Goal: Navigation & Orientation: Find specific page/section

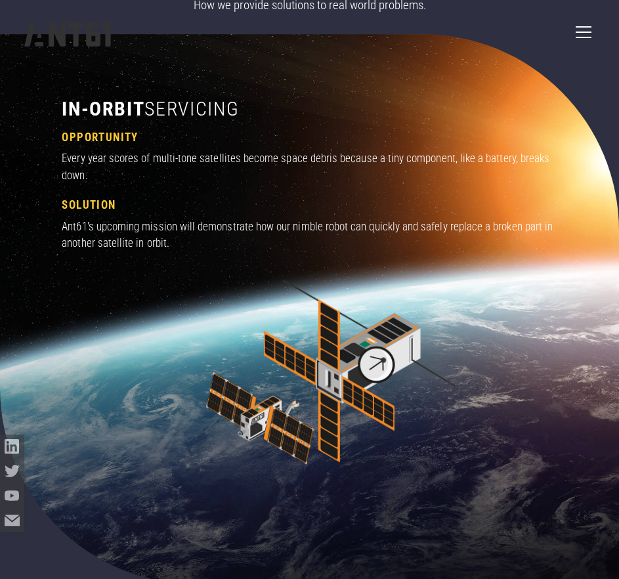
scroll to position [727, 0]
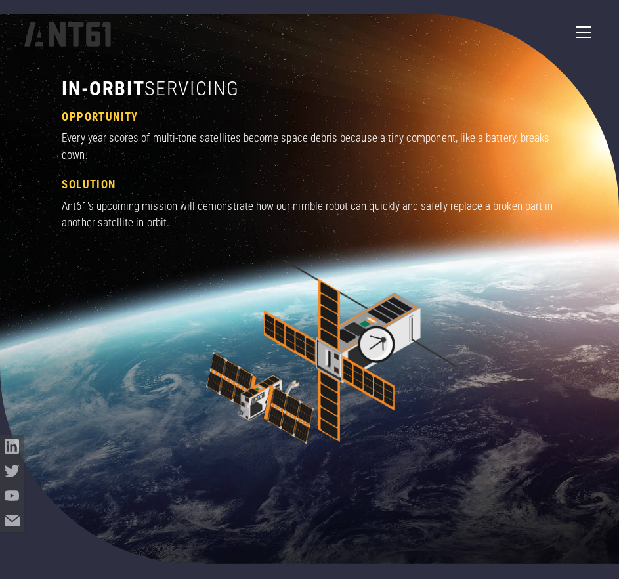
click at [580, 33] on div "menu" at bounding box center [584, 32] width 32 height 32
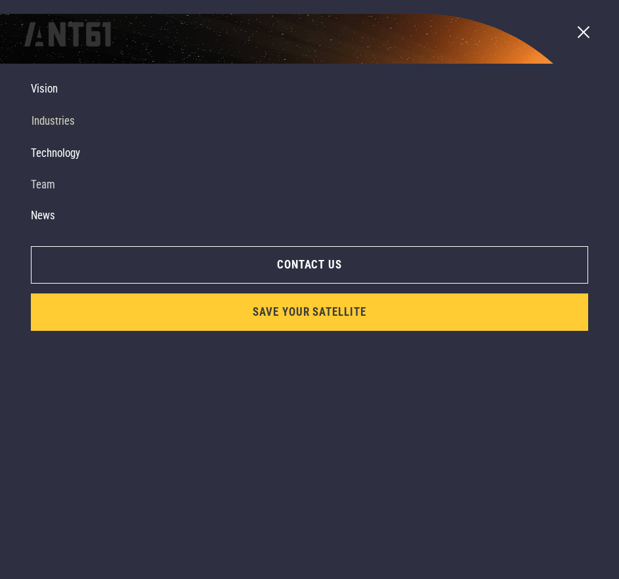
click at [56, 191] on link "Team" at bounding box center [300, 185] width 538 height 32
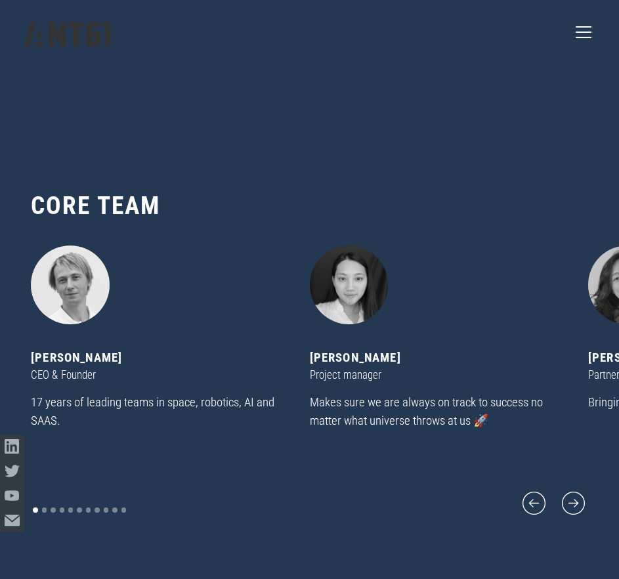
scroll to position [5727, 0]
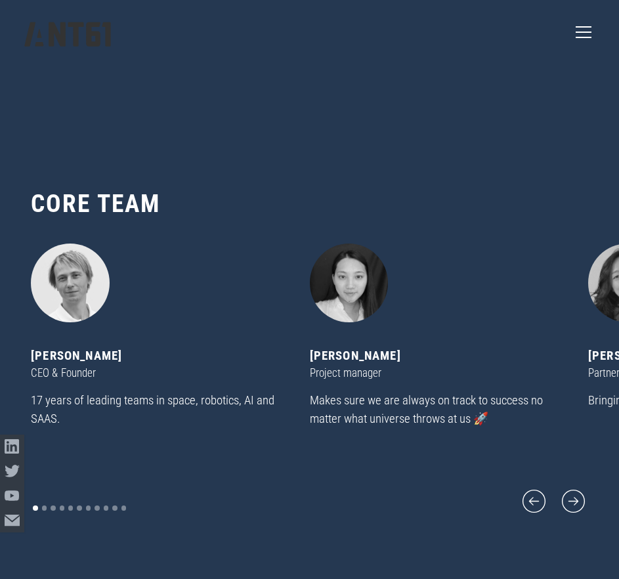
click at [385, 363] on div "[PERSON_NAME]" at bounding box center [439, 356] width 259 height 18
click at [566, 494] on icon "next slide" at bounding box center [574, 501] width 30 height 30
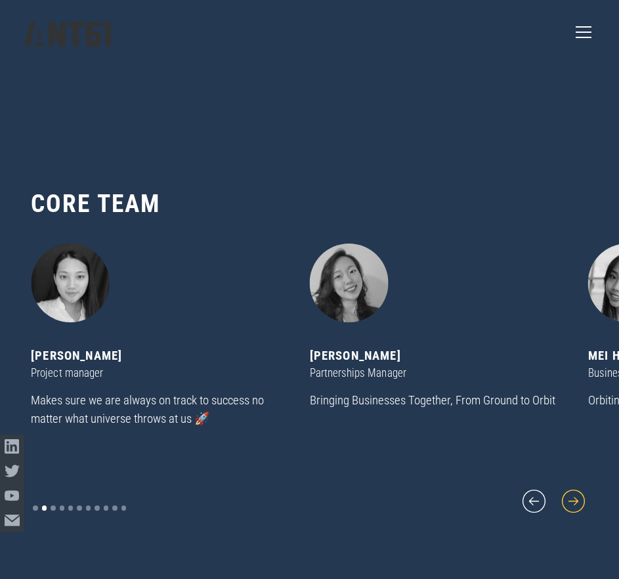
click at [566, 492] on icon "next slide" at bounding box center [574, 501] width 30 height 30
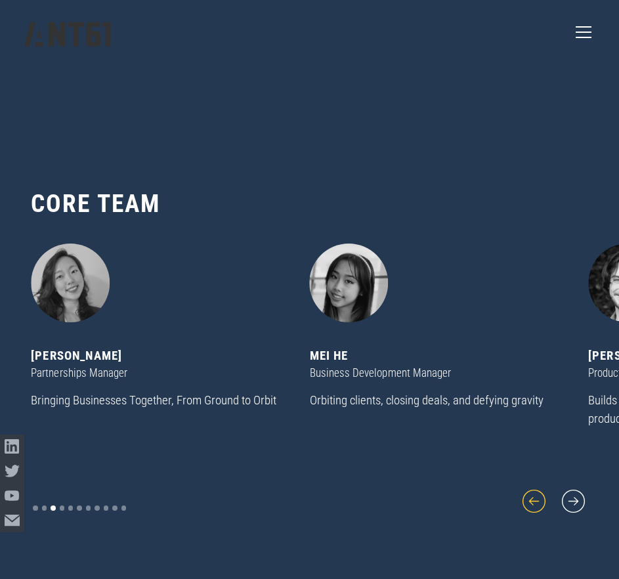
click at [536, 492] on icon "previous slide" at bounding box center [534, 501] width 30 height 30
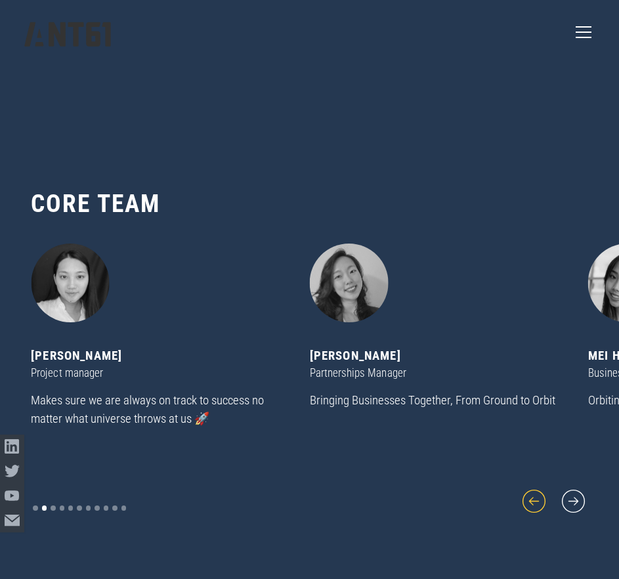
click at [536, 492] on icon "previous slide" at bounding box center [534, 501] width 30 height 30
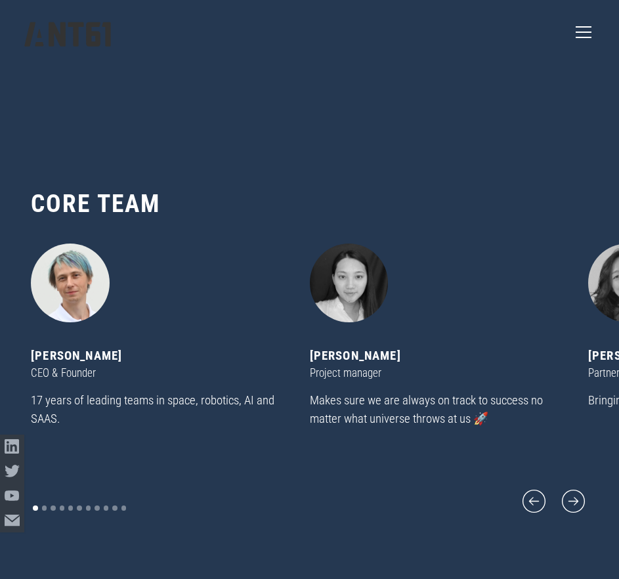
click at [81, 298] on img "1 of 11" at bounding box center [70, 283] width 79 height 79
click at [77, 297] on img "1 of 11" at bounding box center [70, 283] width 79 height 79
click at [82, 365] on div "[PERSON_NAME]" at bounding box center [160, 356] width 259 height 18
click at [70, 301] on img "1 of 11" at bounding box center [70, 283] width 79 height 79
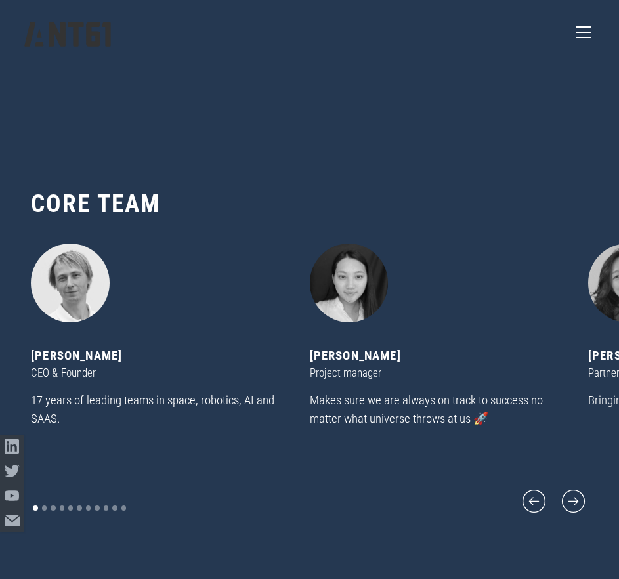
click at [49, 415] on p "17 years of leading teams in space, robotics, AI and SAAS." at bounding box center [160, 409] width 259 height 37
click at [64, 300] on img "1 of 11" at bounding box center [70, 283] width 79 height 79
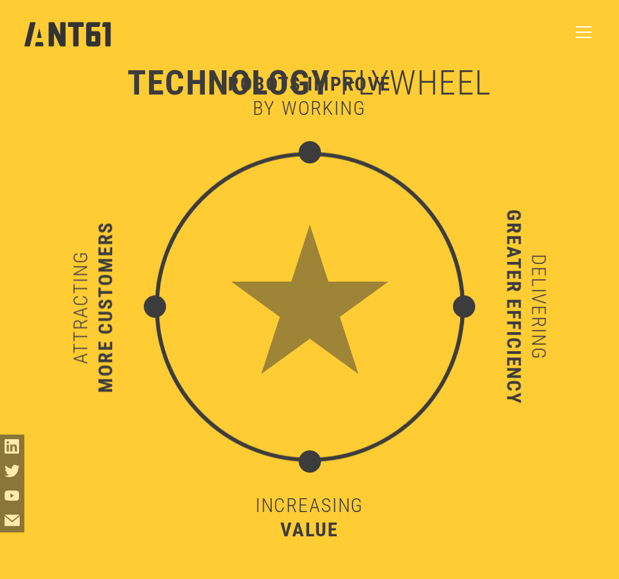
scroll to position [4558, 0]
